Goal: Information Seeking & Learning: Learn about a topic

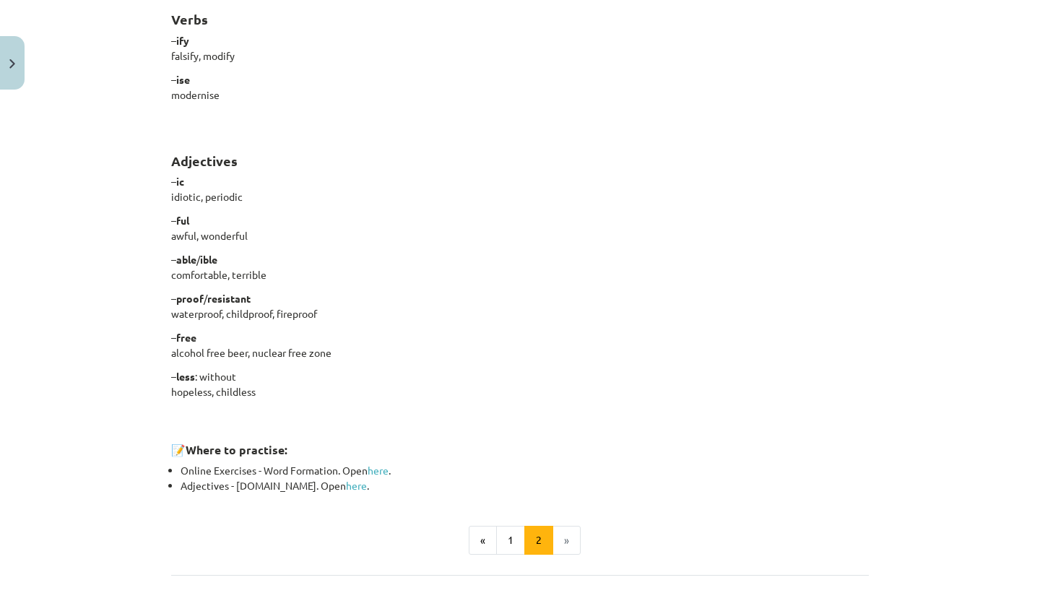
scroll to position [1175, 0]
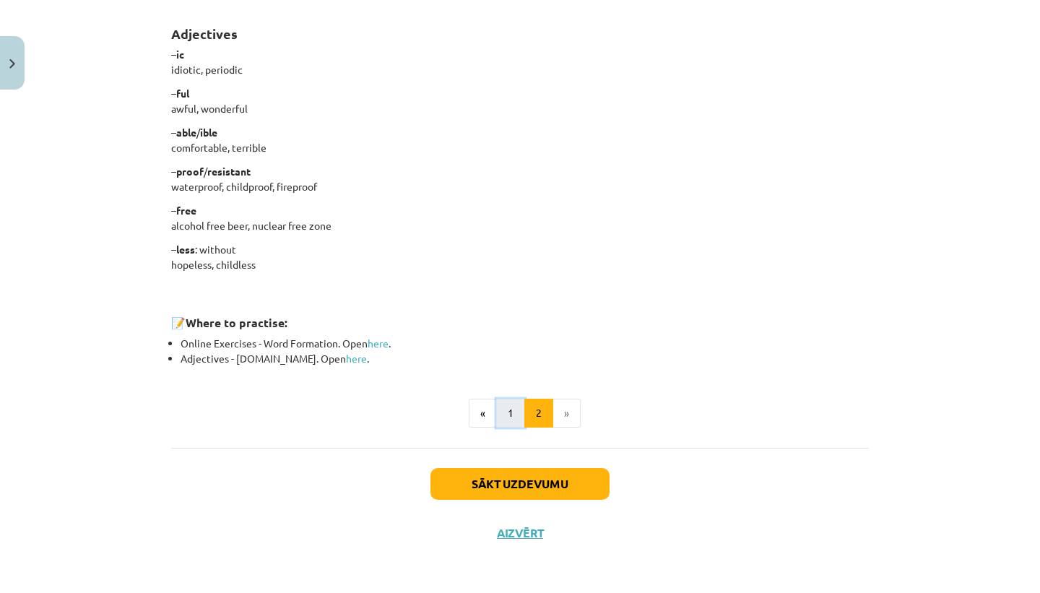
click at [509, 415] on button "1" at bounding box center [510, 413] width 29 height 29
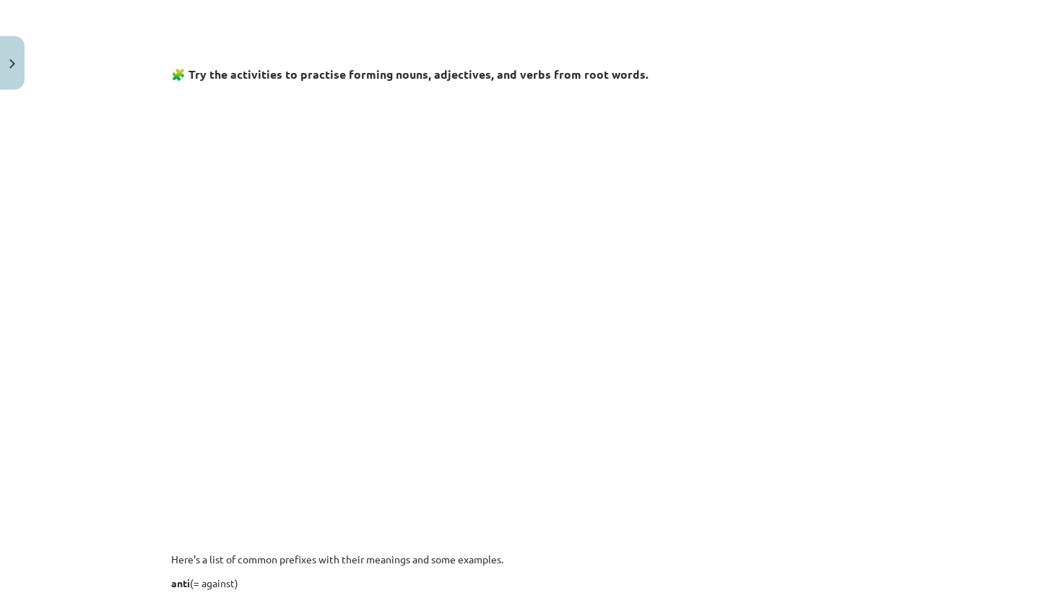
scroll to position [643, 0]
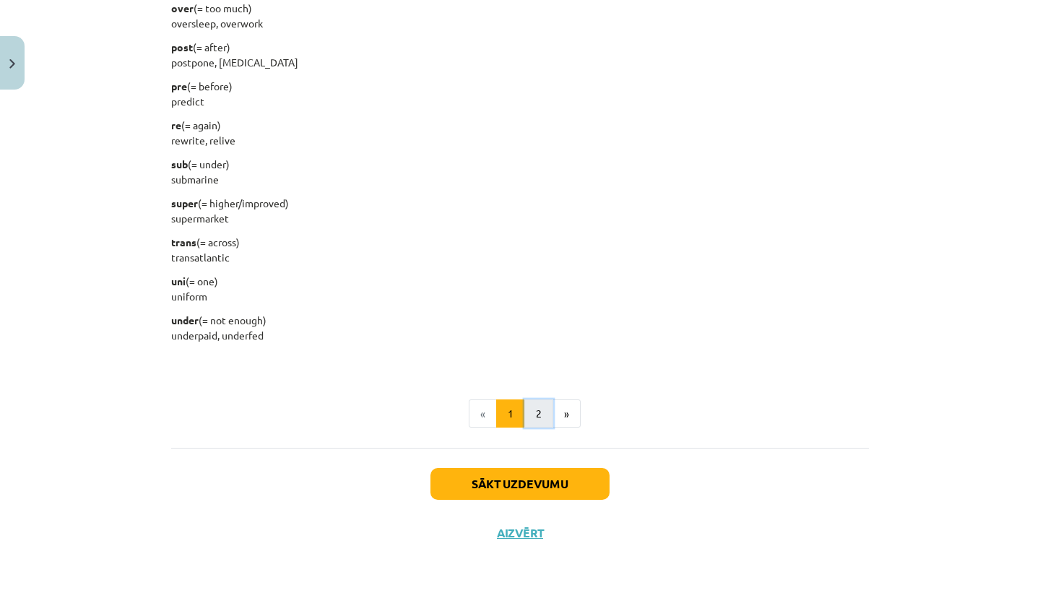
click at [541, 406] on button "2" at bounding box center [538, 413] width 29 height 29
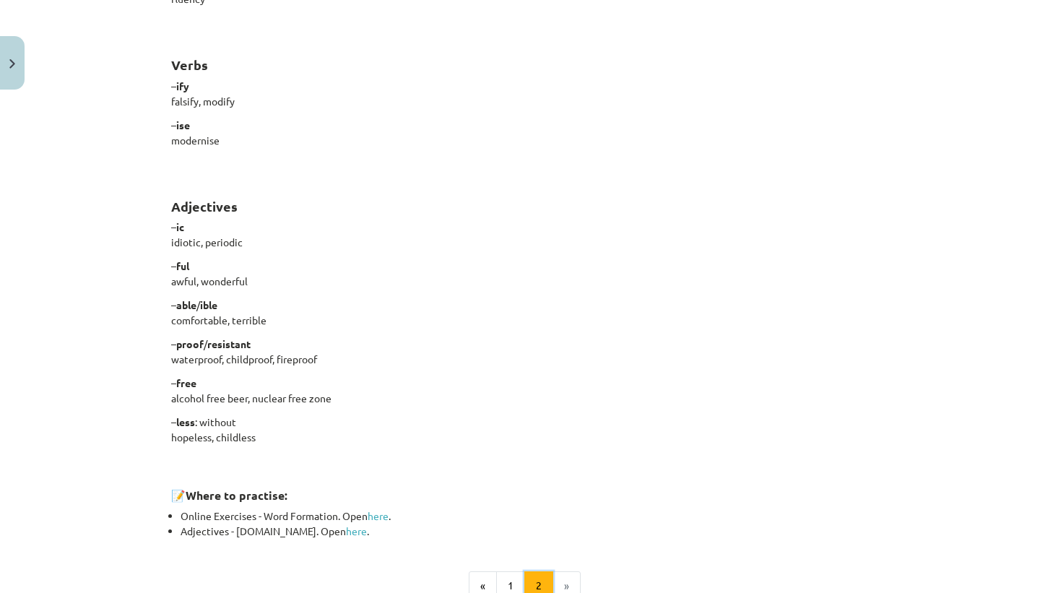
scroll to position [0, 0]
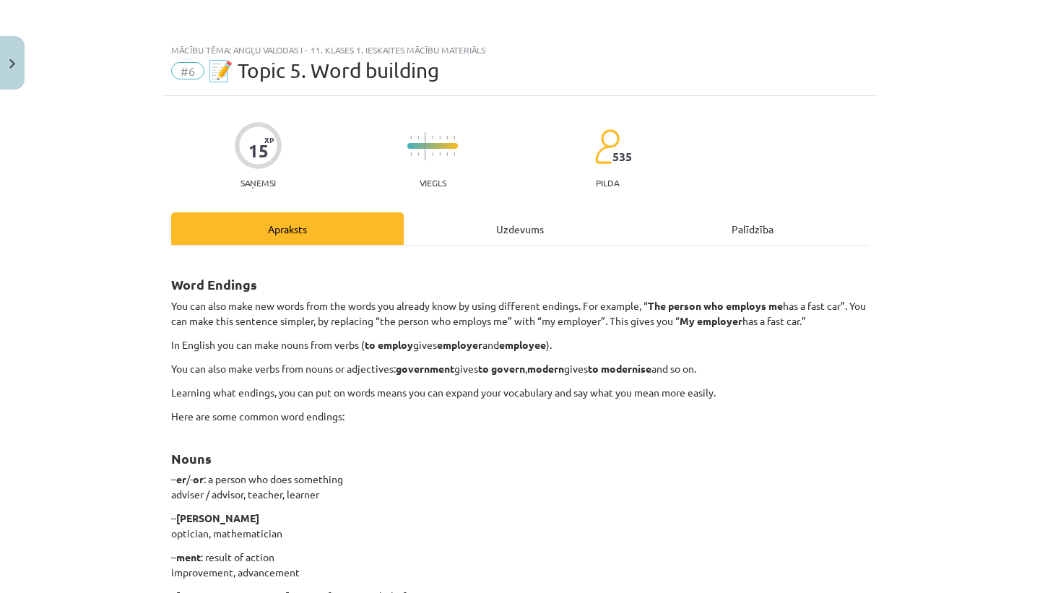
click at [509, 224] on div "Uzdevums" at bounding box center [520, 228] width 233 height 32
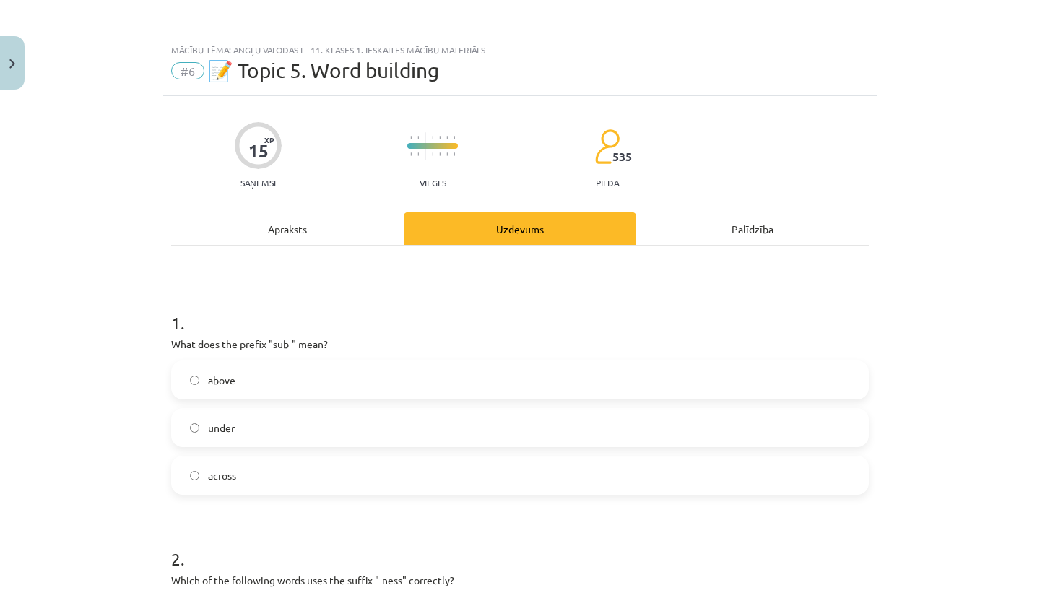
scroll to position [36, 0]
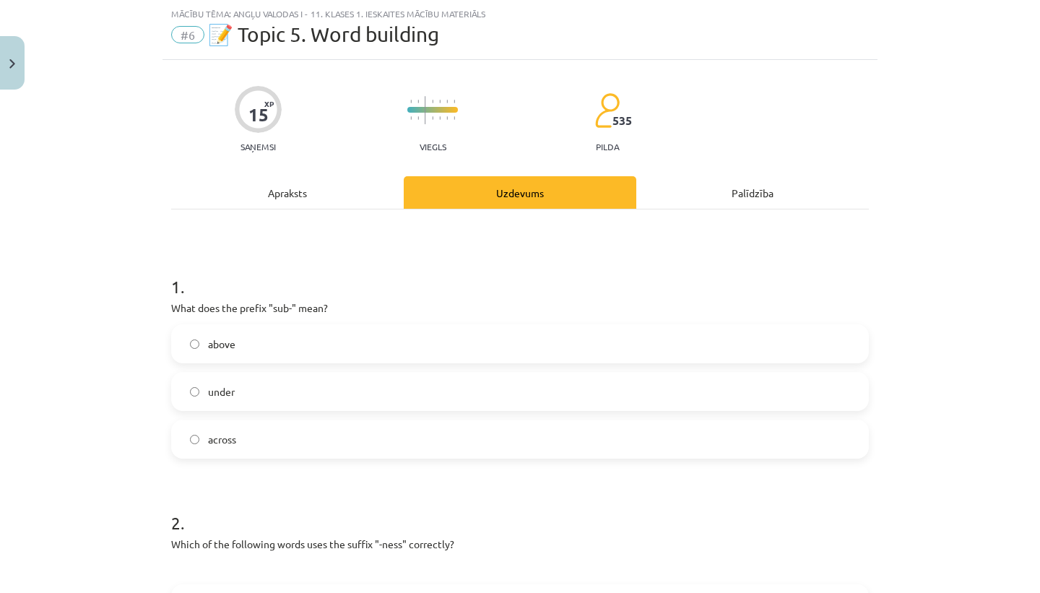
click at [380, 391] on label "under" at bounding box center [520, 391] width 695 height 36
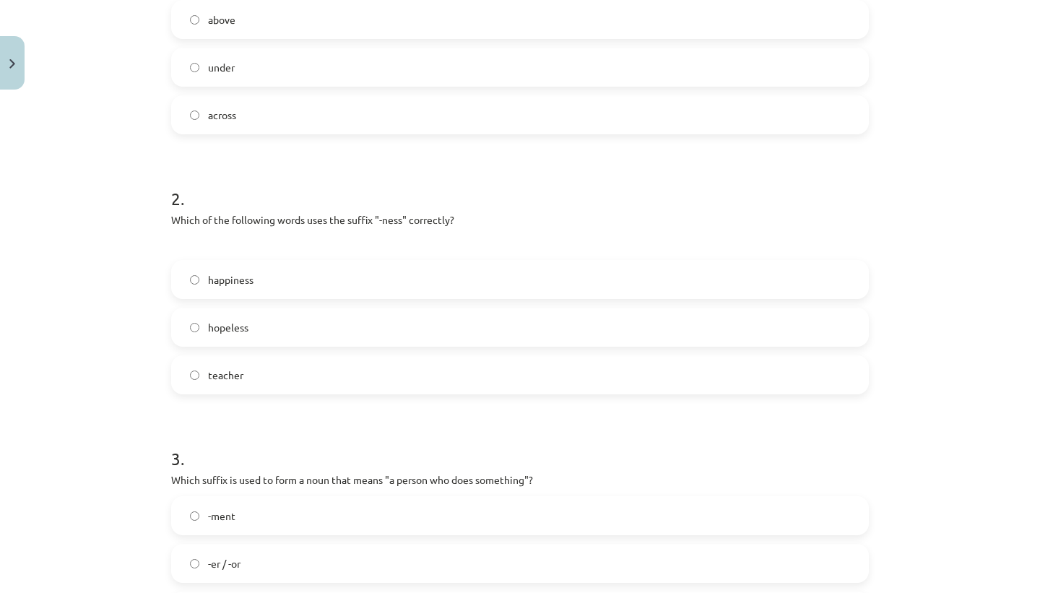
scroll to position [362, 0]
click at [362, 285] on label "happiness" at bounding box center [520, 278] width 695 height 36
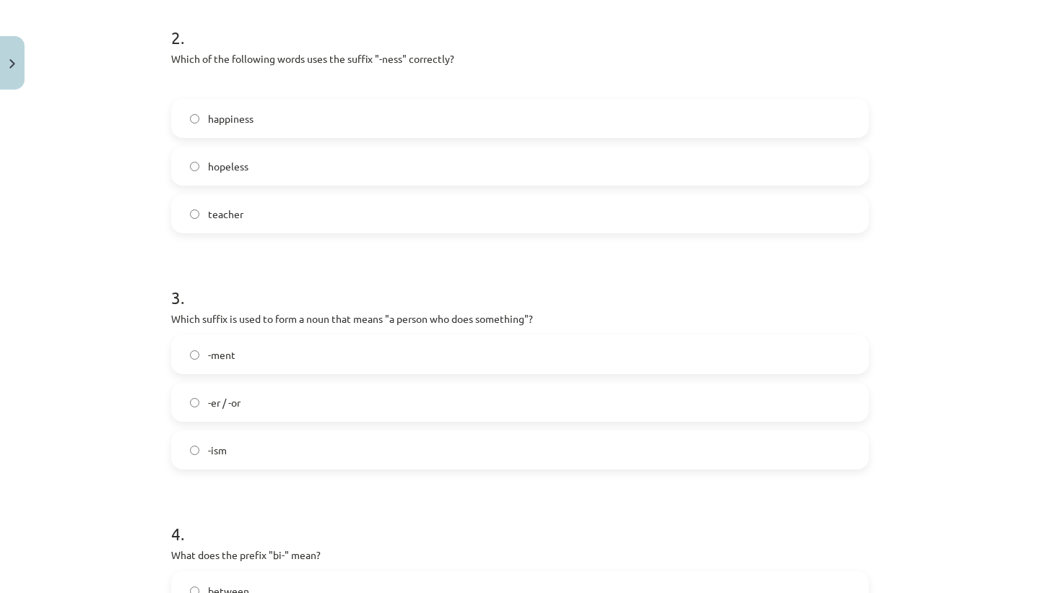
scroll to position [524, 0]
click at [382, 400] on label "-er / -or" at bounding box center [520, 400] width 695 height 36
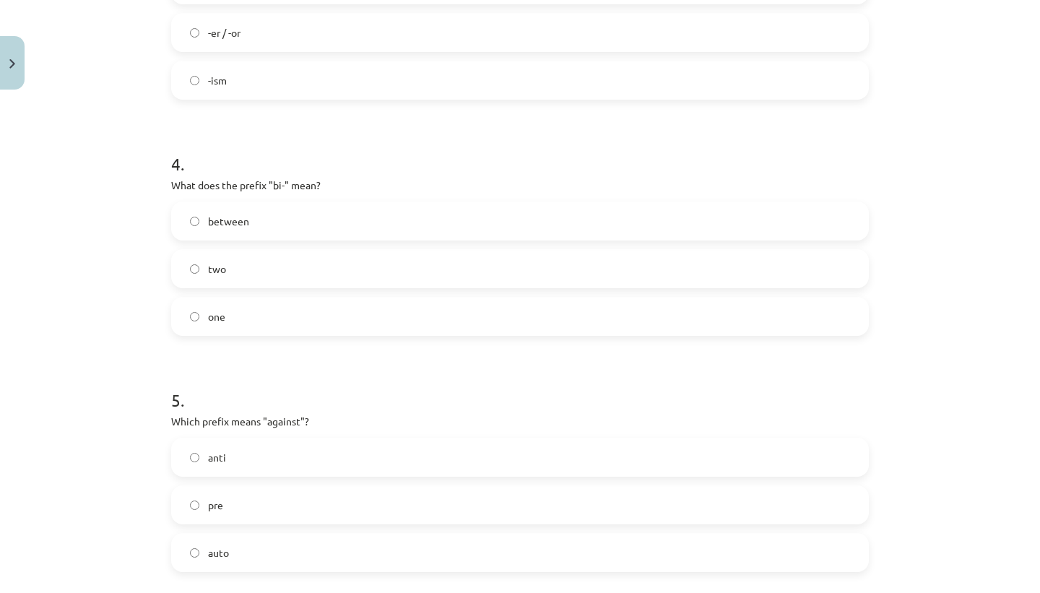
scroll to position [908, 0]
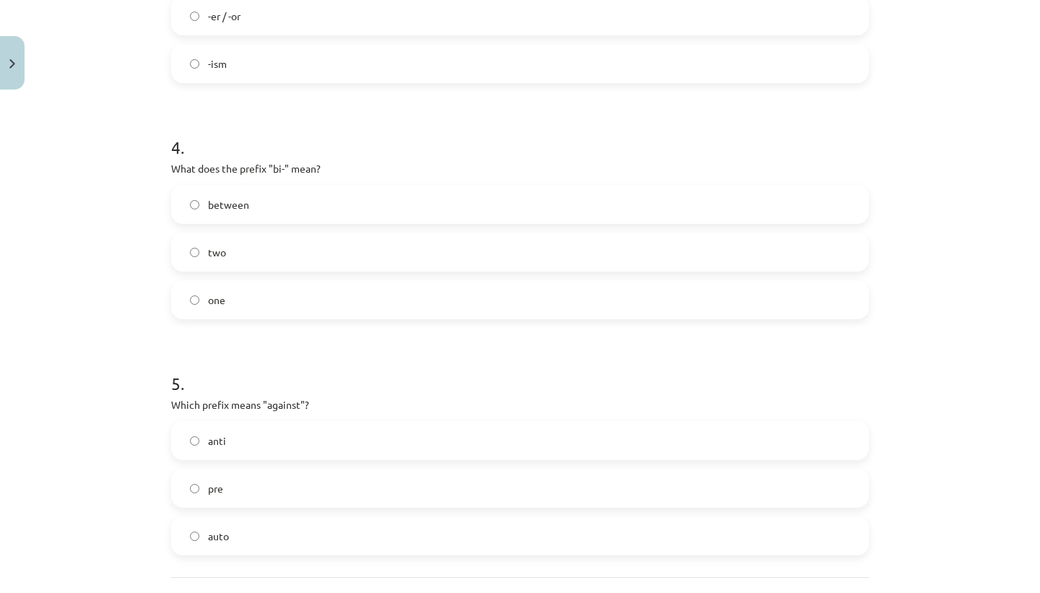
click at [307, 233] on div "two" at bounding box center [520, 252] width 698 height 39
click at [297, 254] on label "two" at bounding box center [520, 252] width 695 height 36
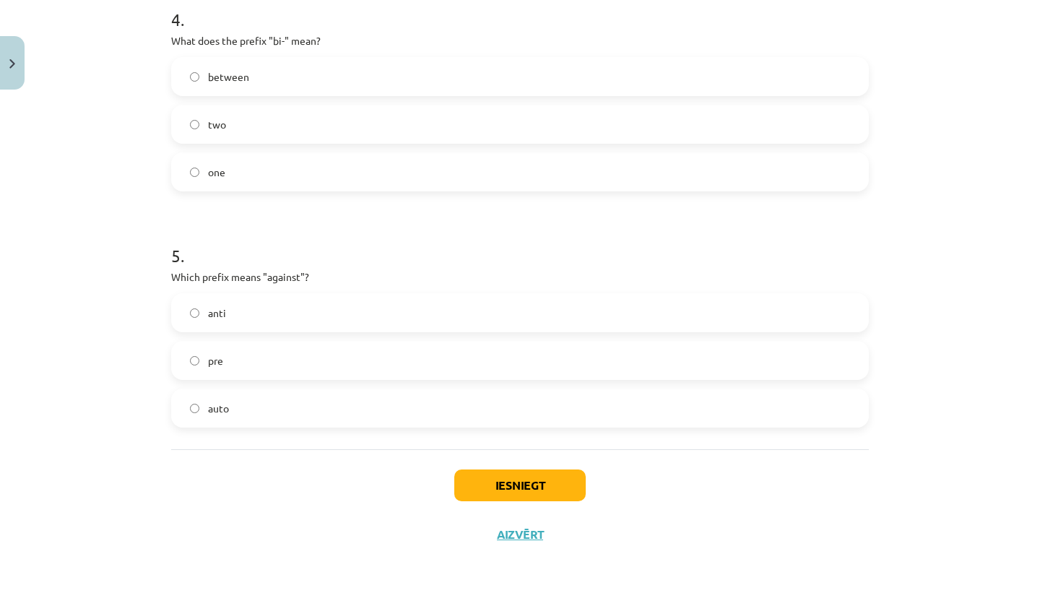
scroll to position [1038, 0]
click at [220, 305] on span "anti" at bounding box center [217, 310] width 18 height 15
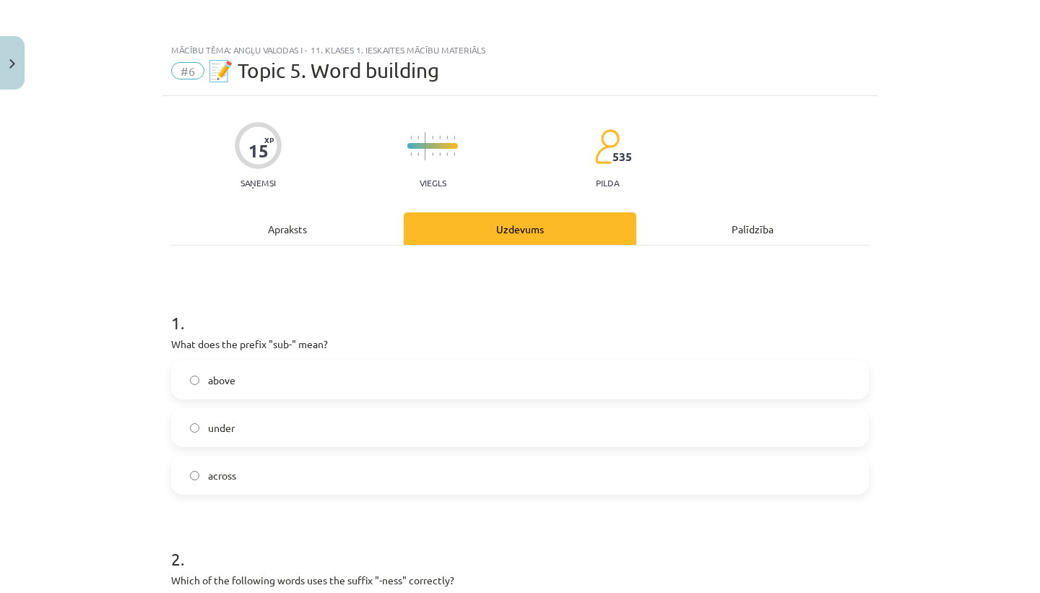
click at [157, 321] on div "Mācību tēma: Angļu valodas i - 11. klases 1. ieskaites mācību materiāls #6 📝 To…" at bounding box center [520, 296] width 1040 height 593
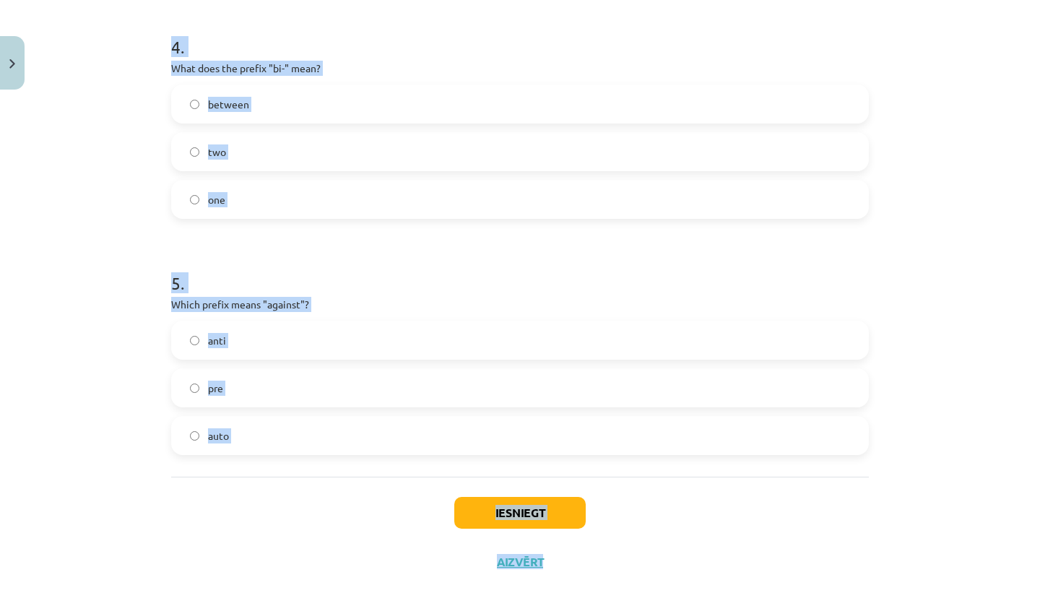
scroll to position [1038, 0]
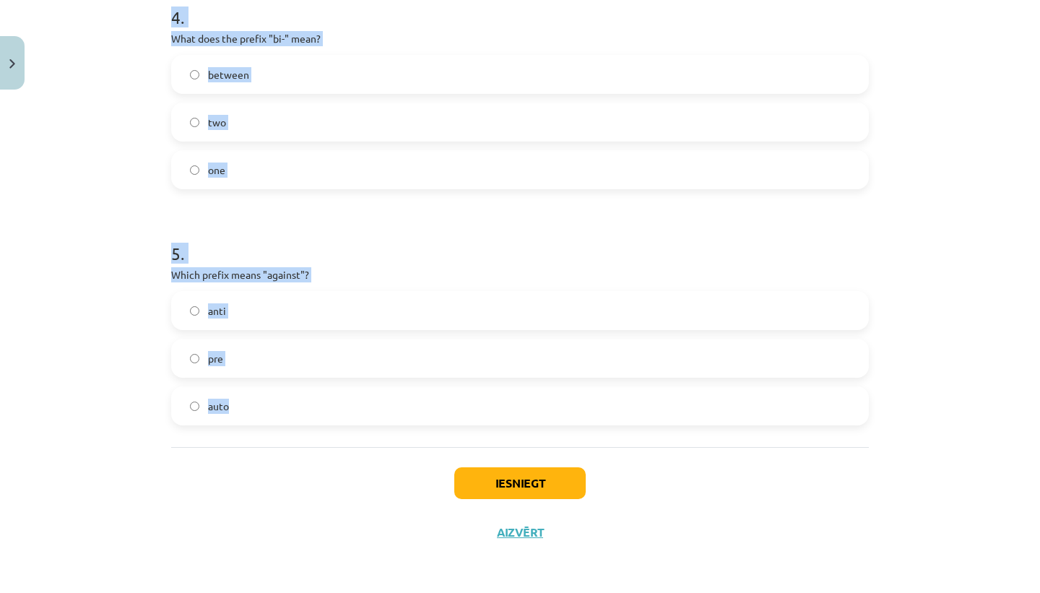
drag, startPoint x: 162, startPoint y: 318, endPoint x: 337, endPoint y: 433, distance: 209.5
copy form "1 . What does the prefix "sub-" mean? above under across 2 . Which of the follo…"
click at [120, 173] on div "Mācību tēma: Angļu valodas i - 11. klases 1. ieskaites mācību materiāls #6 📝 To…" at bounding box center [520, 296] width 1040 height 593
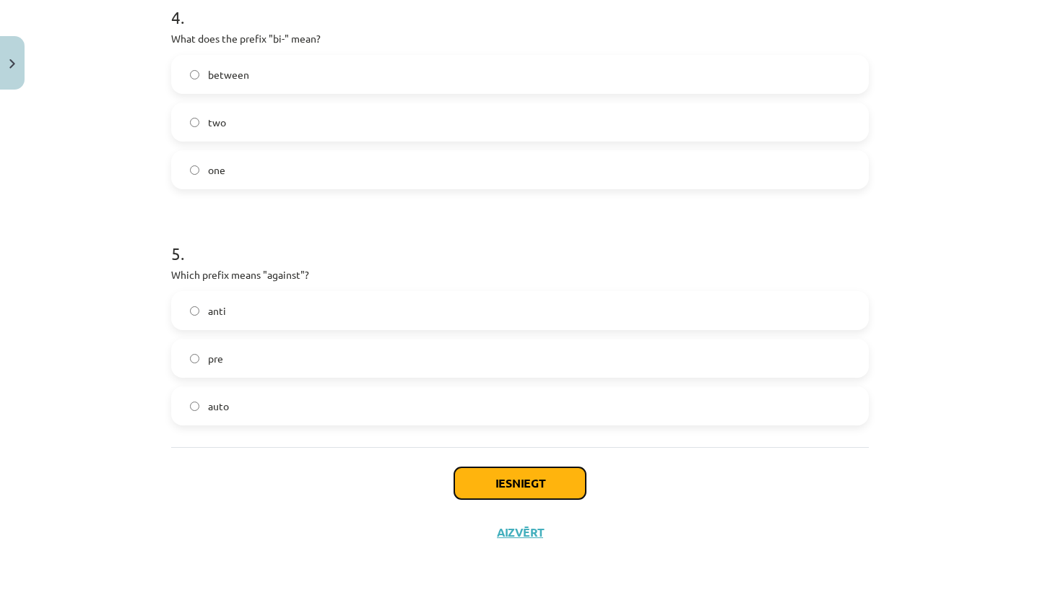
click at [488, 490] on button "Iesniegt" at bounding box center [519, 483] width 131 height 32
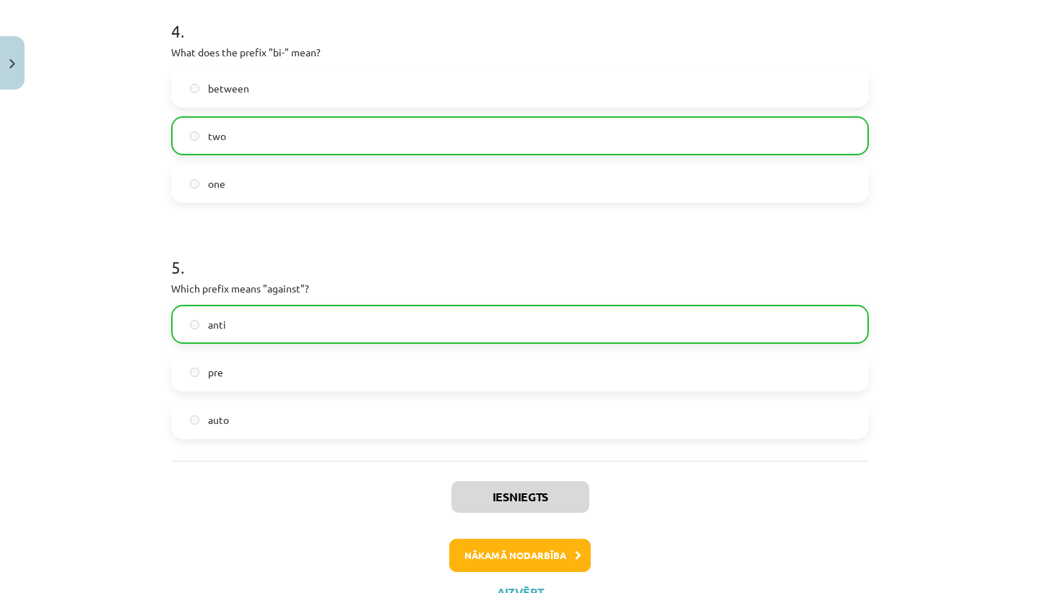
scroll to position [1083, 0]
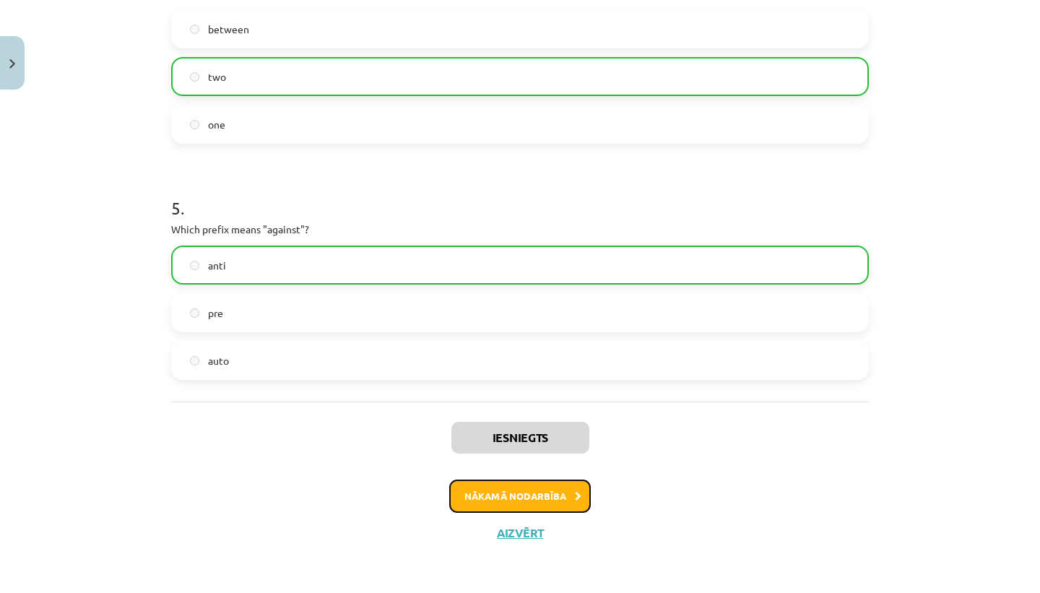
click at [490, 494] on button "Nākamā nodarbība" at bounding box center [520, 496] width 142 height 33
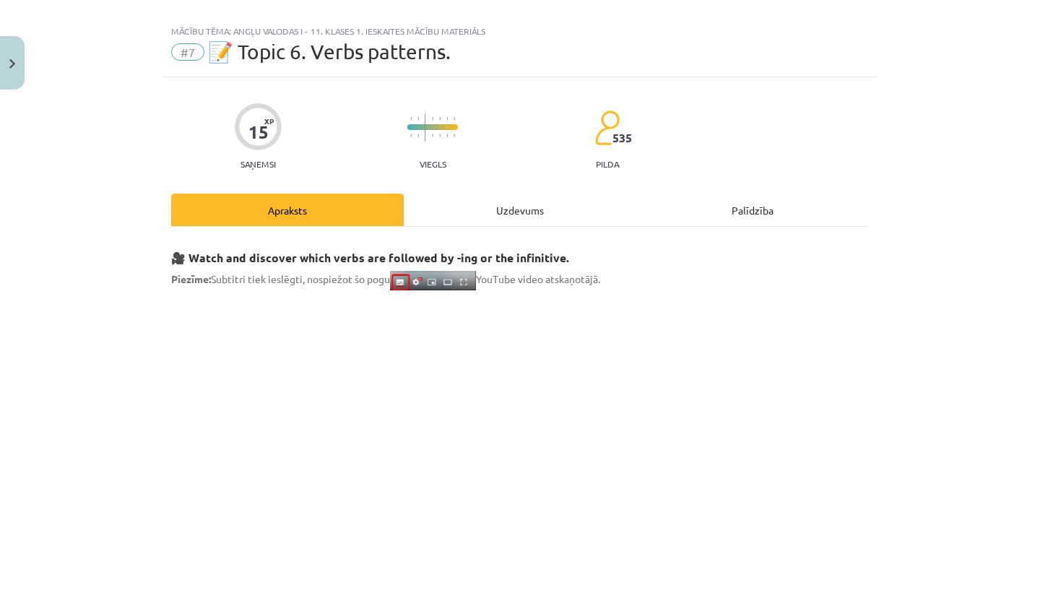
click at [538, 220] on div "Uzdevums" at bounding box center [520, 210] width 233 height 32
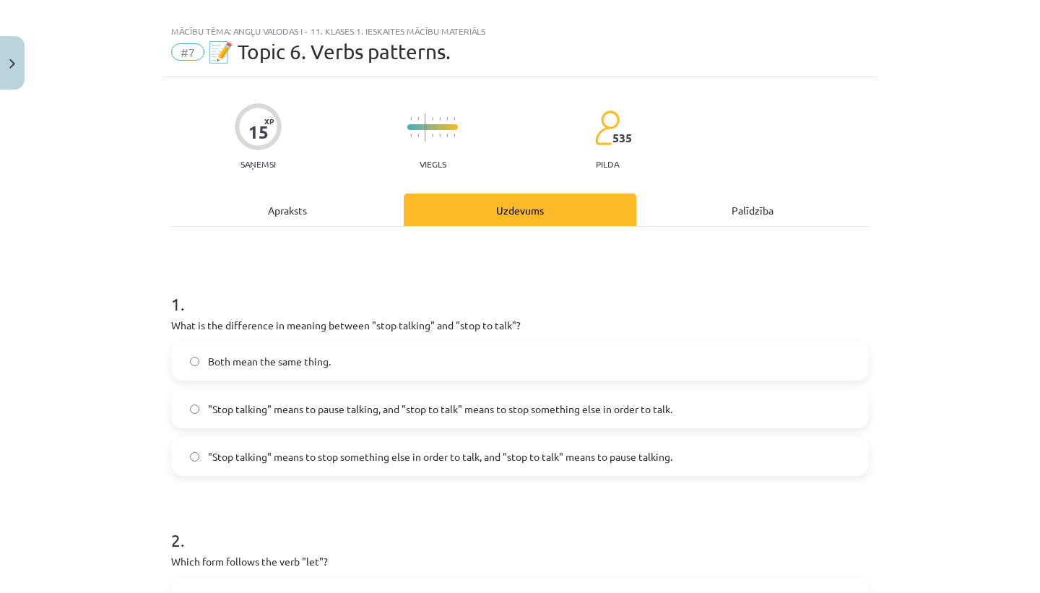
scroll to position [36, 0]
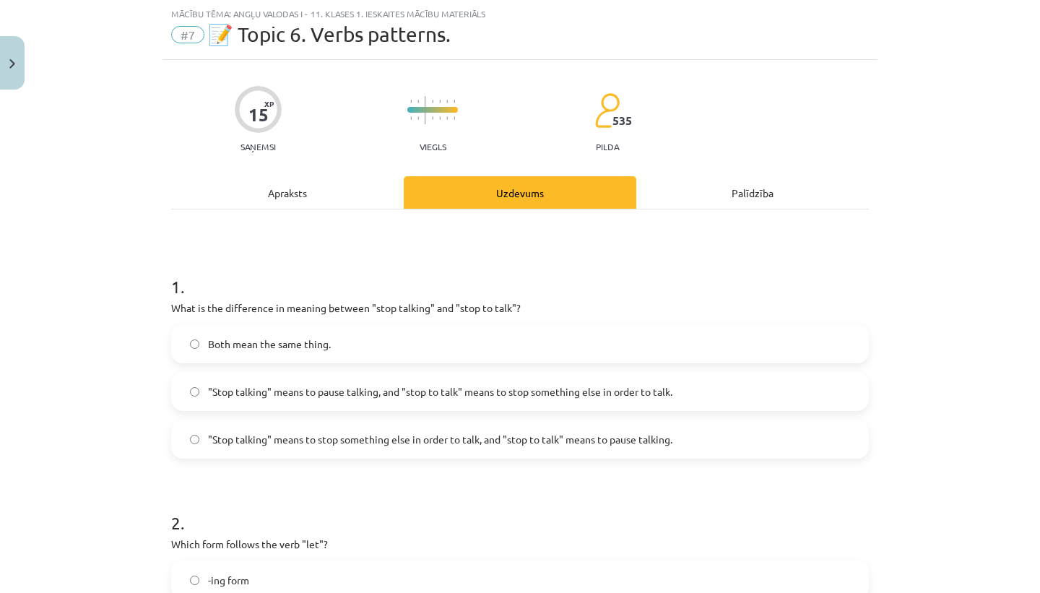
click at [304, 192] on div "Apraksts" at bounding box center [287, 192] width 233 height 32
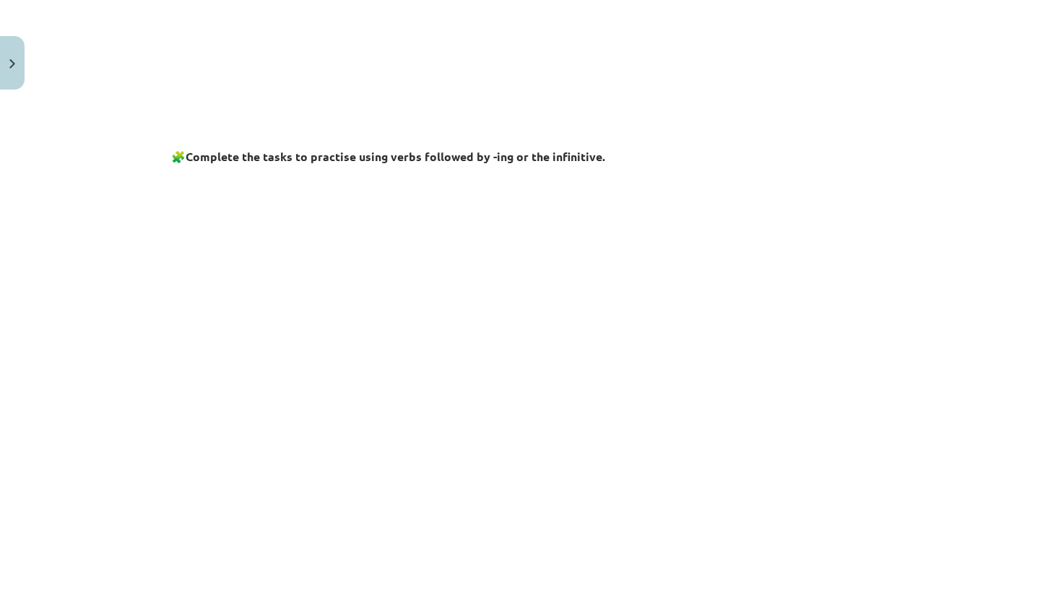
scroll to position [0, 0]
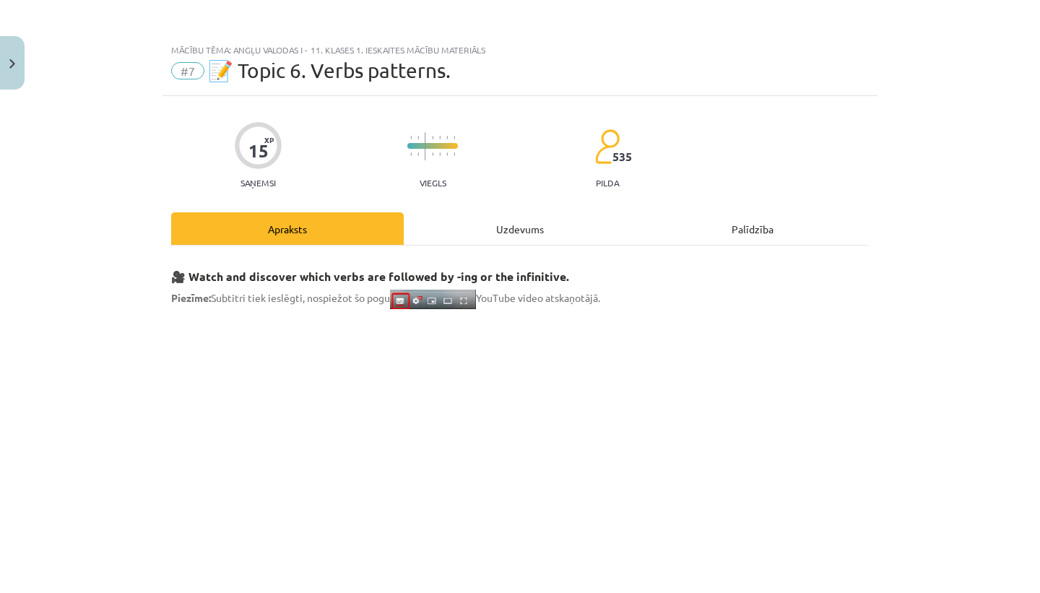
click at [505, 227] on div "Uzdevums" at bounding box center [520, 228] width 233 height 32
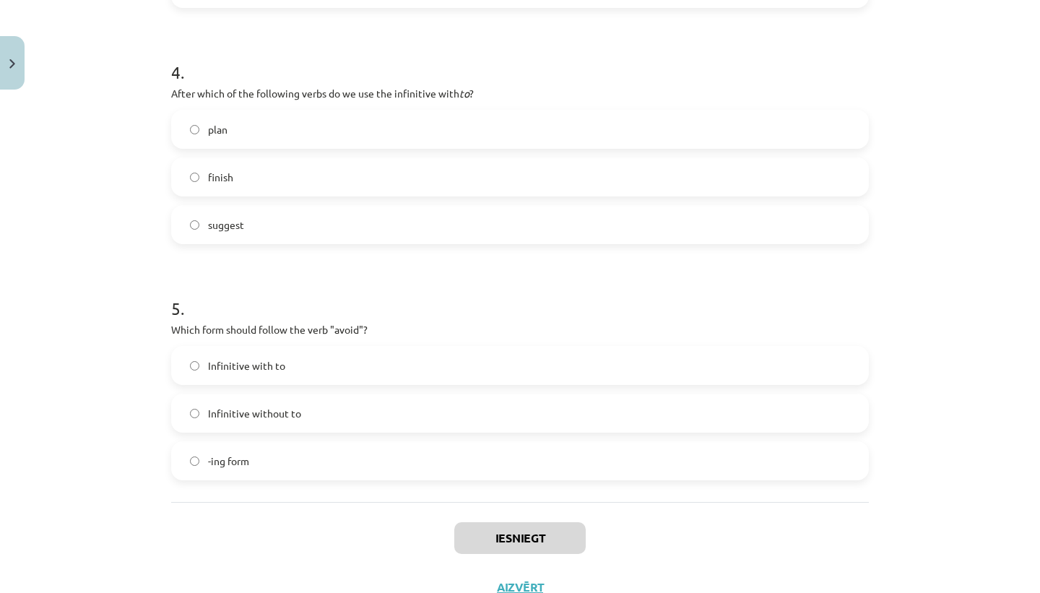
scroll to position [1014, 0]
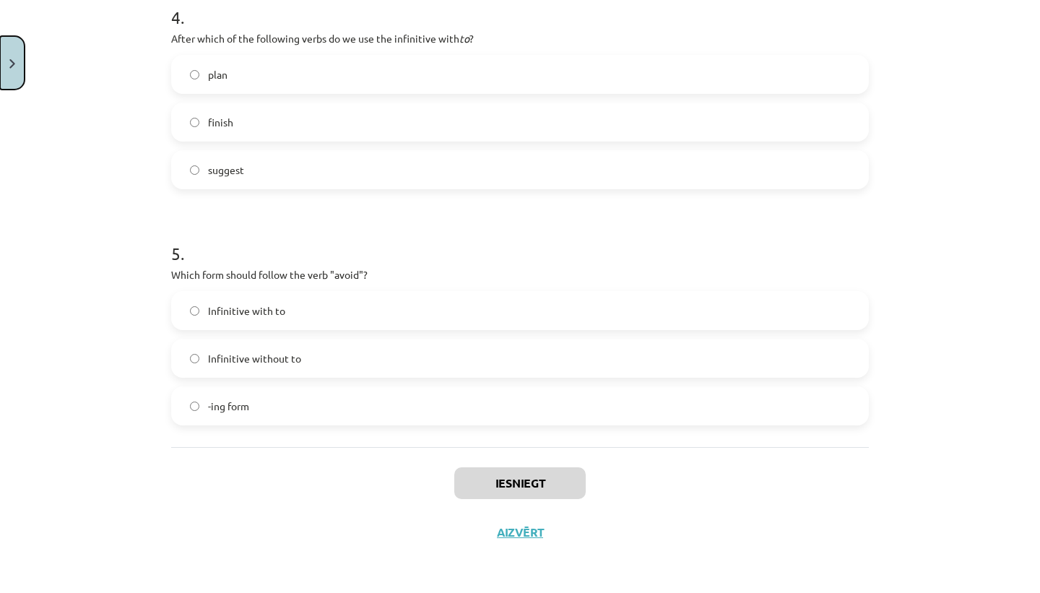
click at [10, 86] on button "Close" at bounding box center [12, 62] width 25 height 53
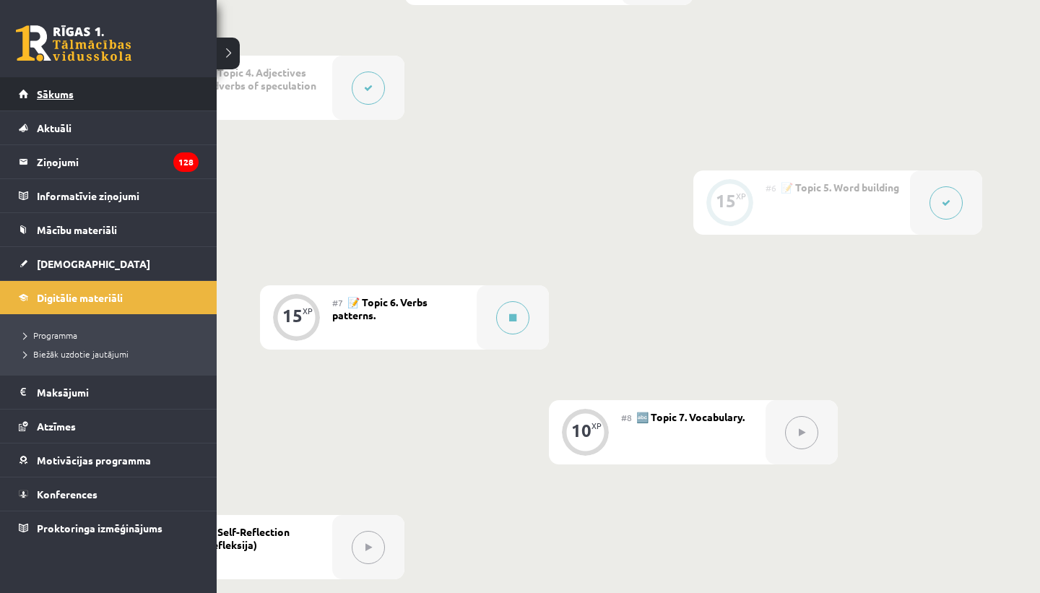
click at [40, 89] on span "Sākums" at bounding box center [55, 93] width 37 height 13
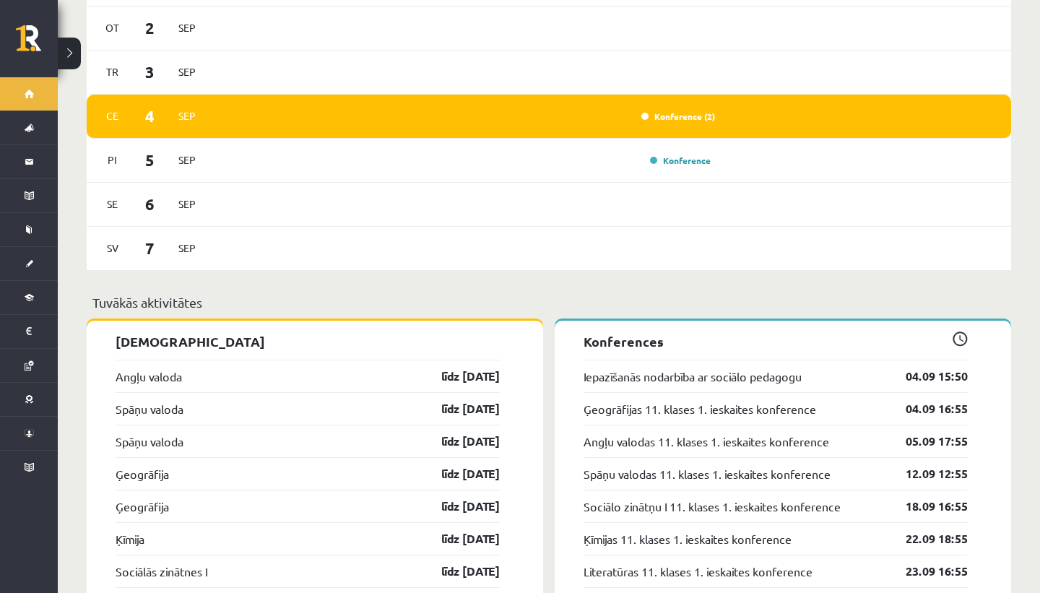
scroll to position [1036, 0]
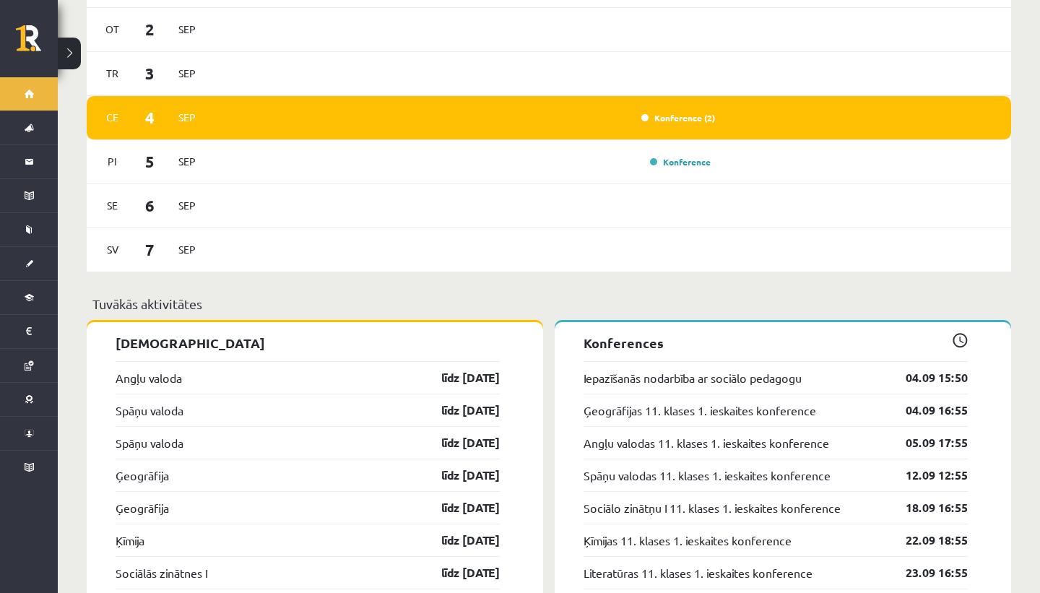
click at [674, 97] on div "Ce 4 Sep Konference (2)" at bounding box center [549, 118] width 924 height 44
click at [677, 112] on link "Konference (2)" at bounding box center [678, 118] width 74 height 12
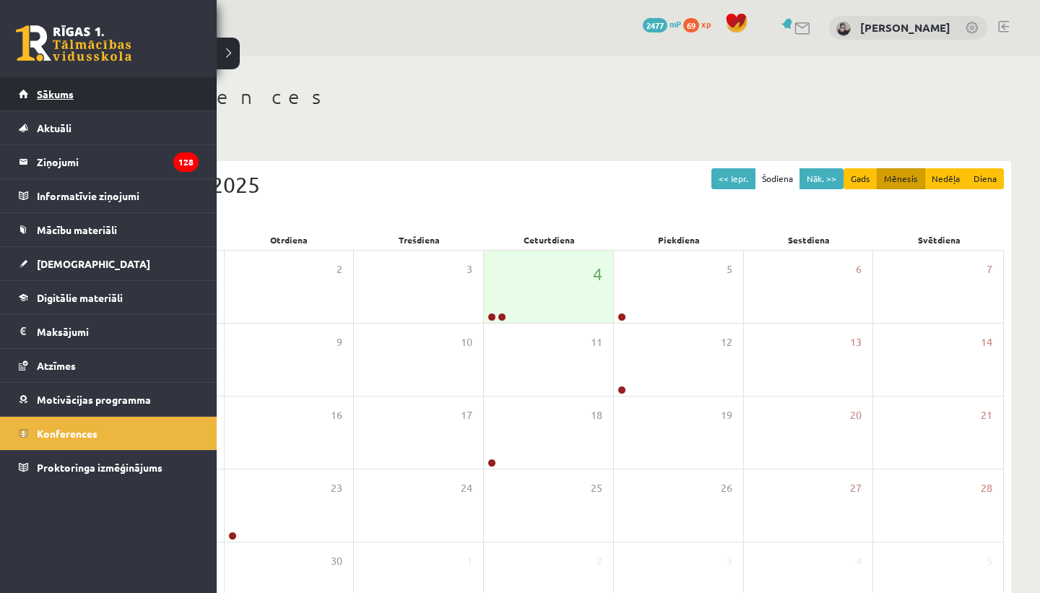
click at [22, 96] on link "Sākums" at bounding box center [109, 93] width 180 height 33
